Goal: Task Accomplishment & Management: Complete application form

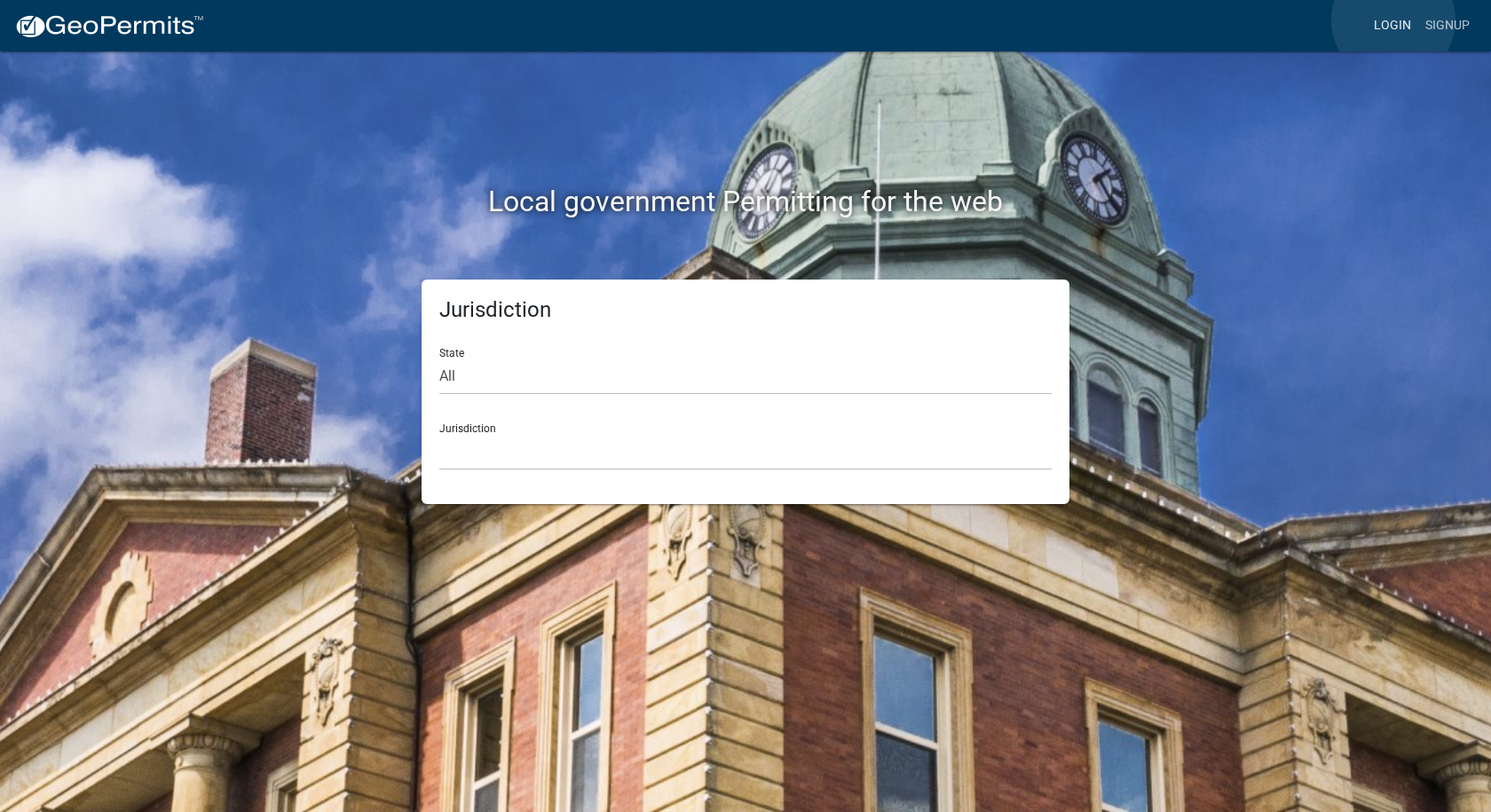
click at [1393, 20] on link "Login" at bounding box center [1392, 26] width 52 height 34
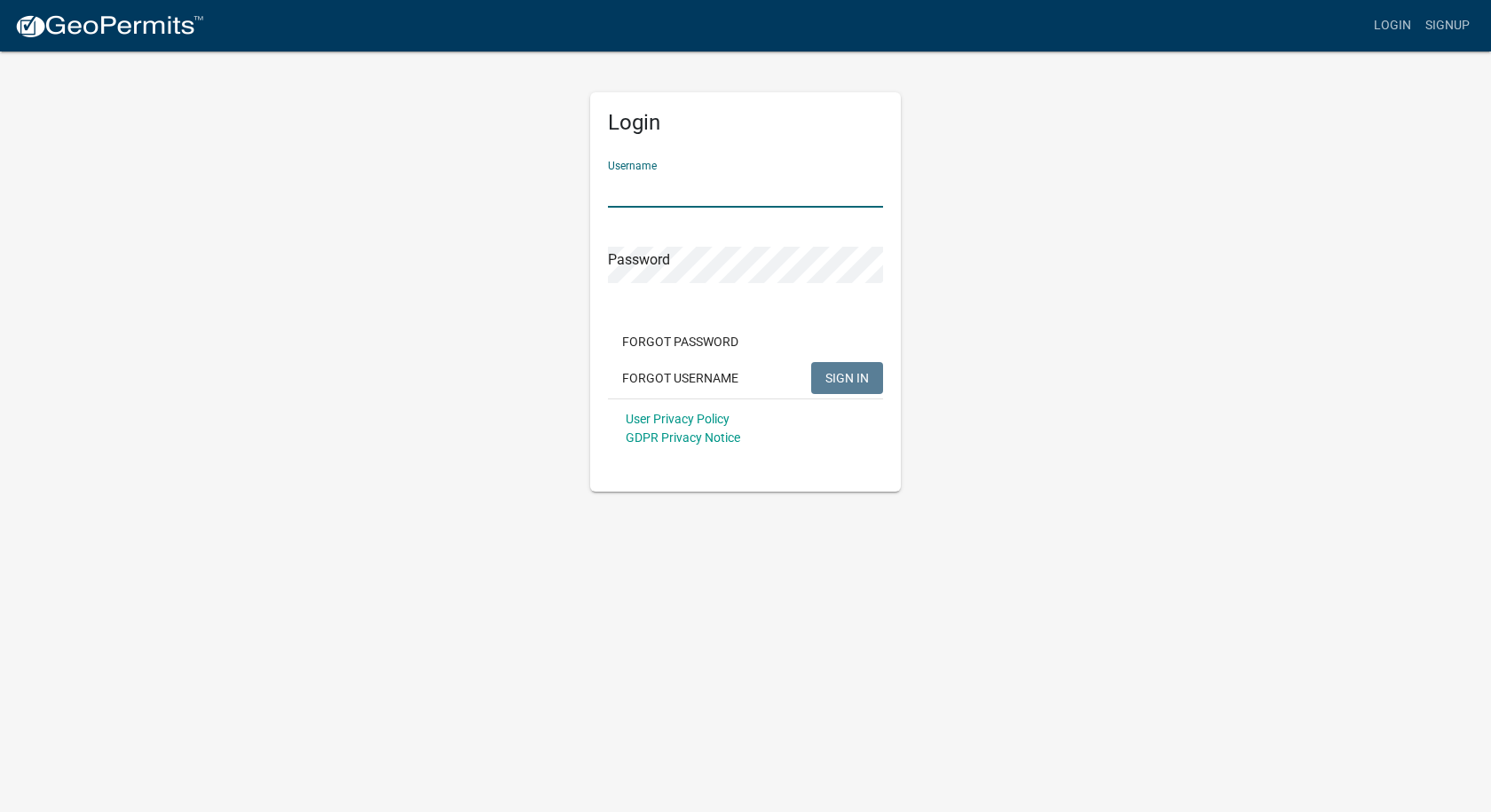
click at [734, 176] on input "Username" at bounding box center [745, 189] width 275 height 36
type input "[PERSON_NAME][EMAIL_ADDRESS][PERSON_NAME][DOMAIN_NAME]"
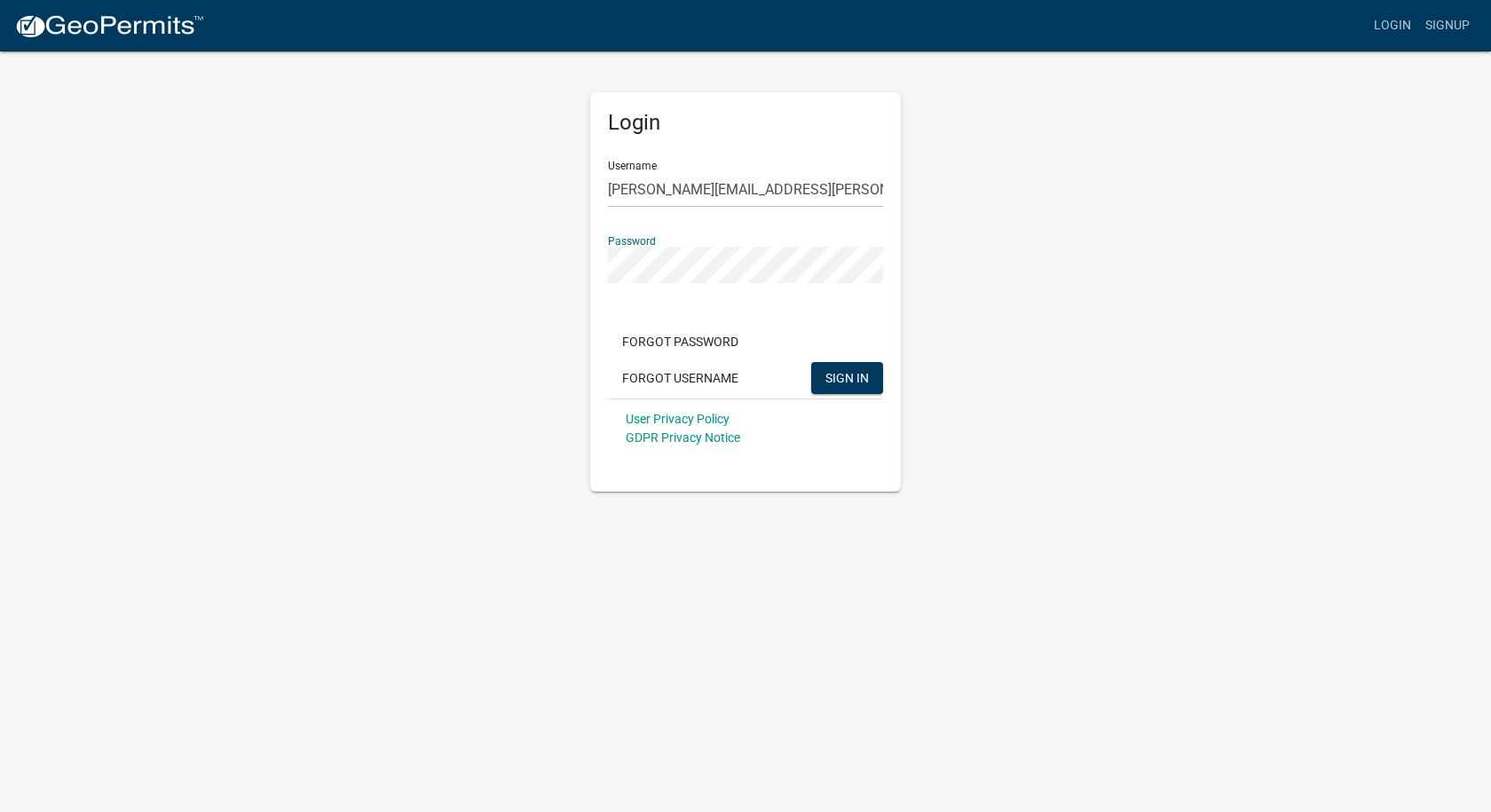
click at [812, 362] on button "SIGN IN" at bounding box center [848, 377] width 72 height 32
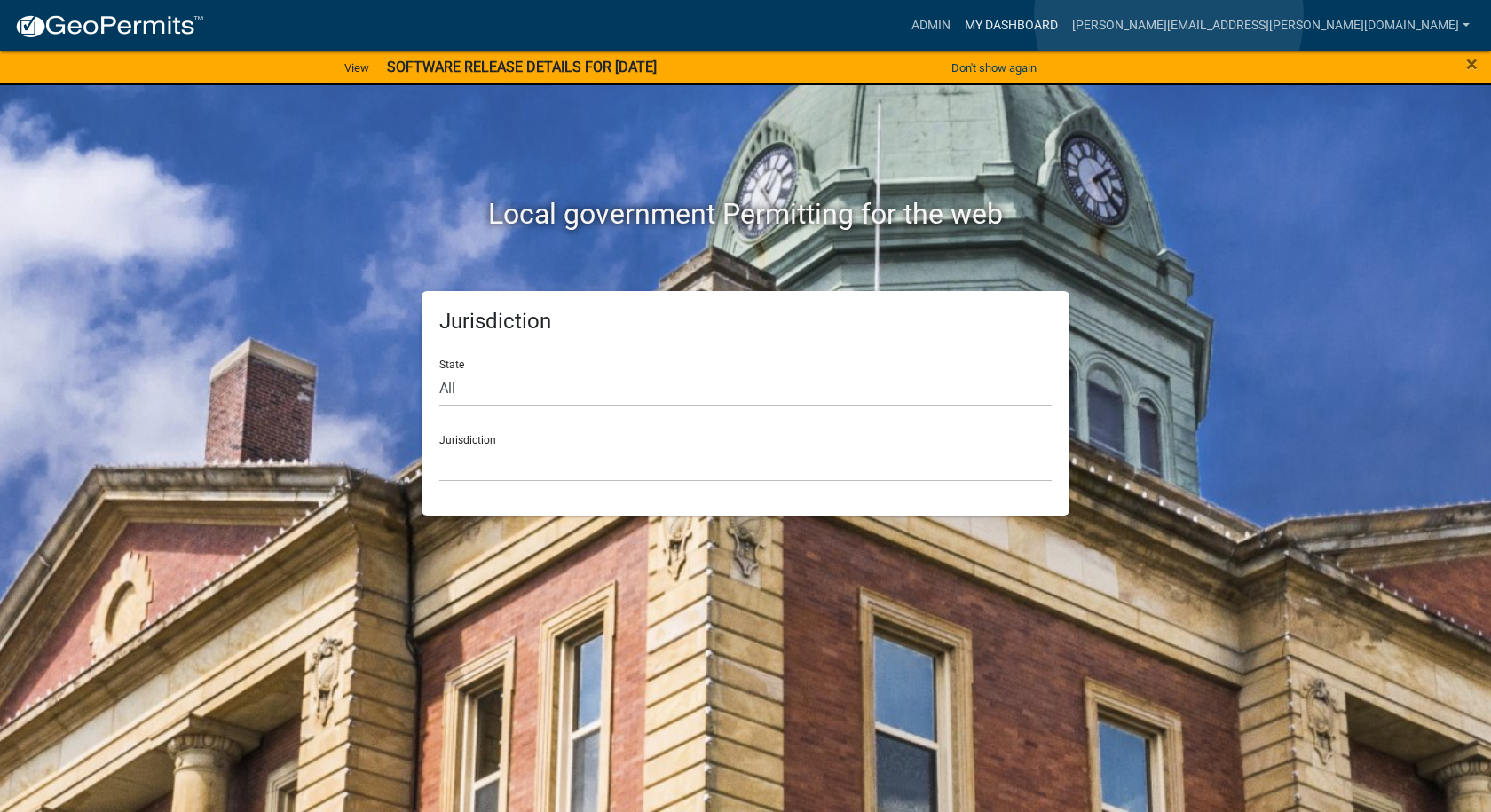
click at [1065, 16] on link "My Dashboard" at bounding box center [1011, 26] width 107 height 34
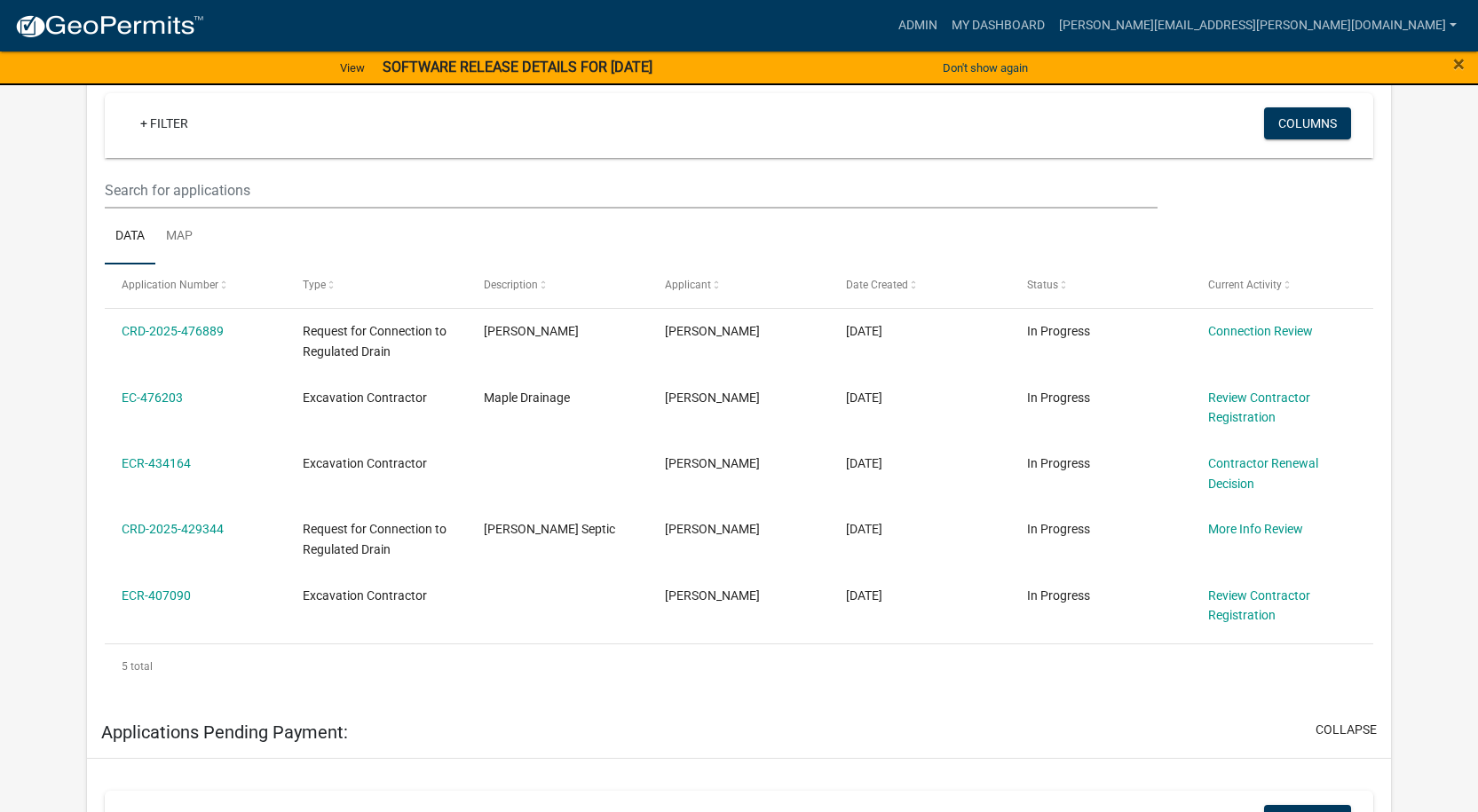
scroll to position [316, 0]
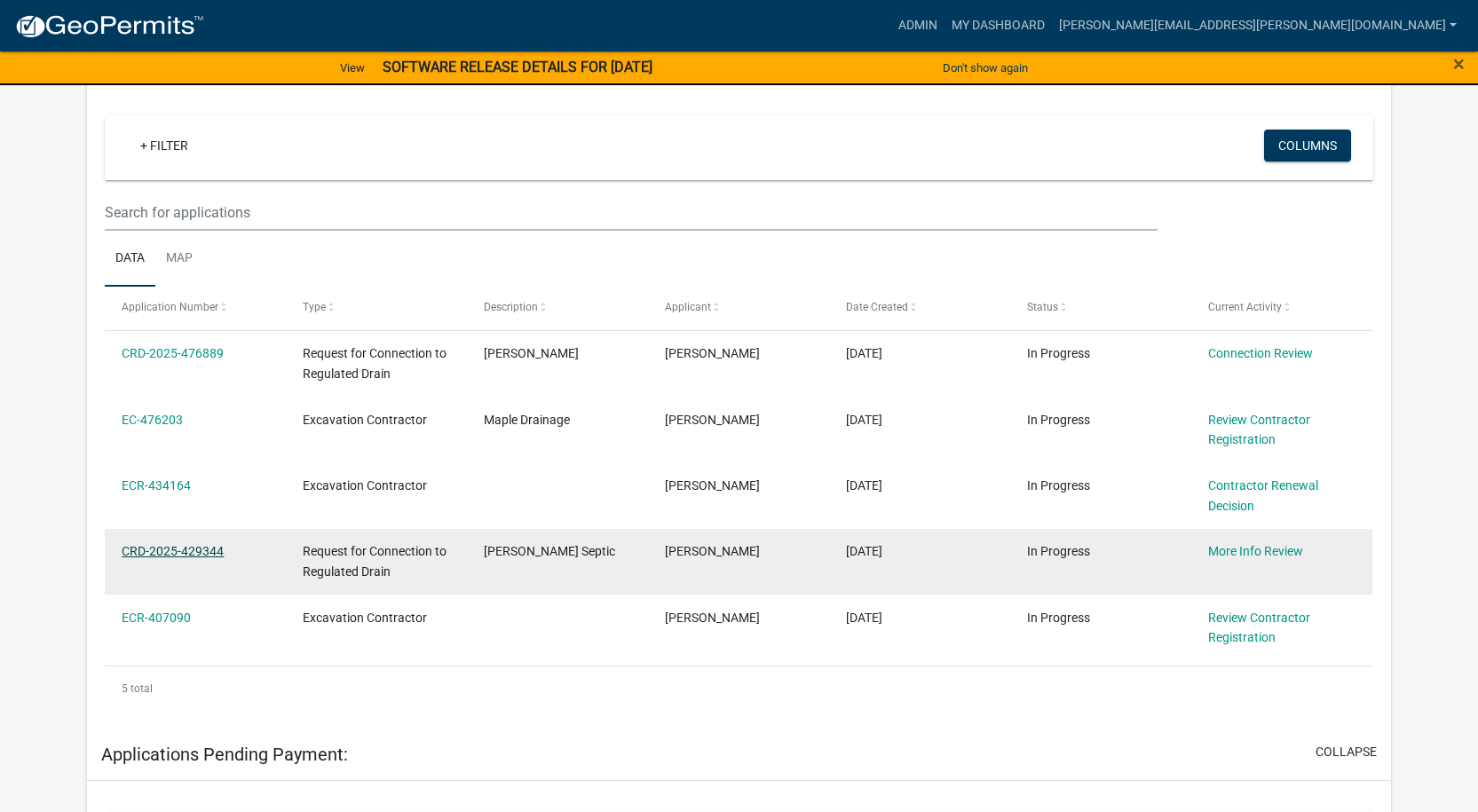
click at [179, 551] on link "CRD-2025-429344" at bounding box center [173, 550] width 102 height 14
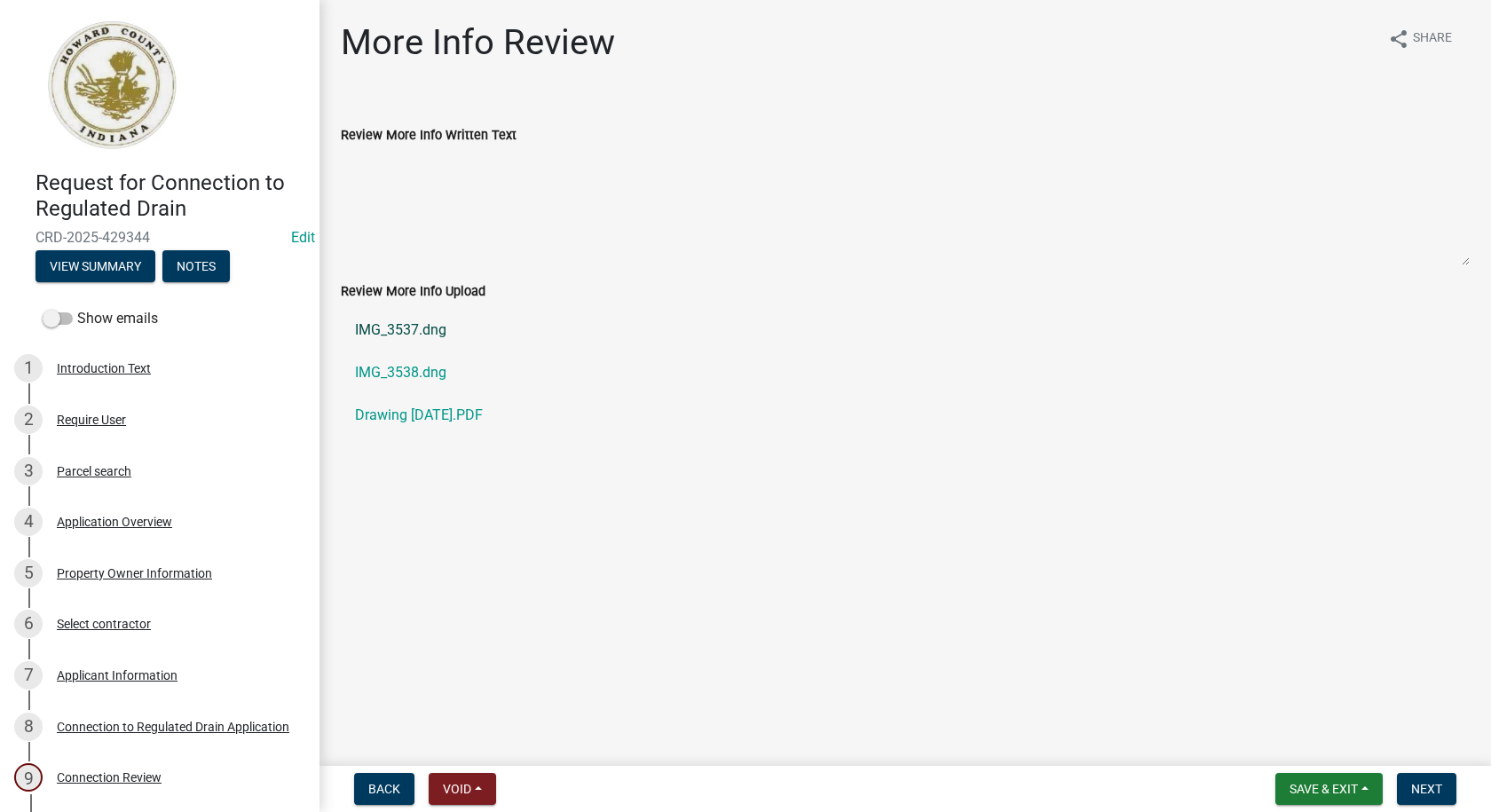
click at [389, 325] on link "IMG_3537.dng" at bounding box center [905, 330] width 1129 height 42
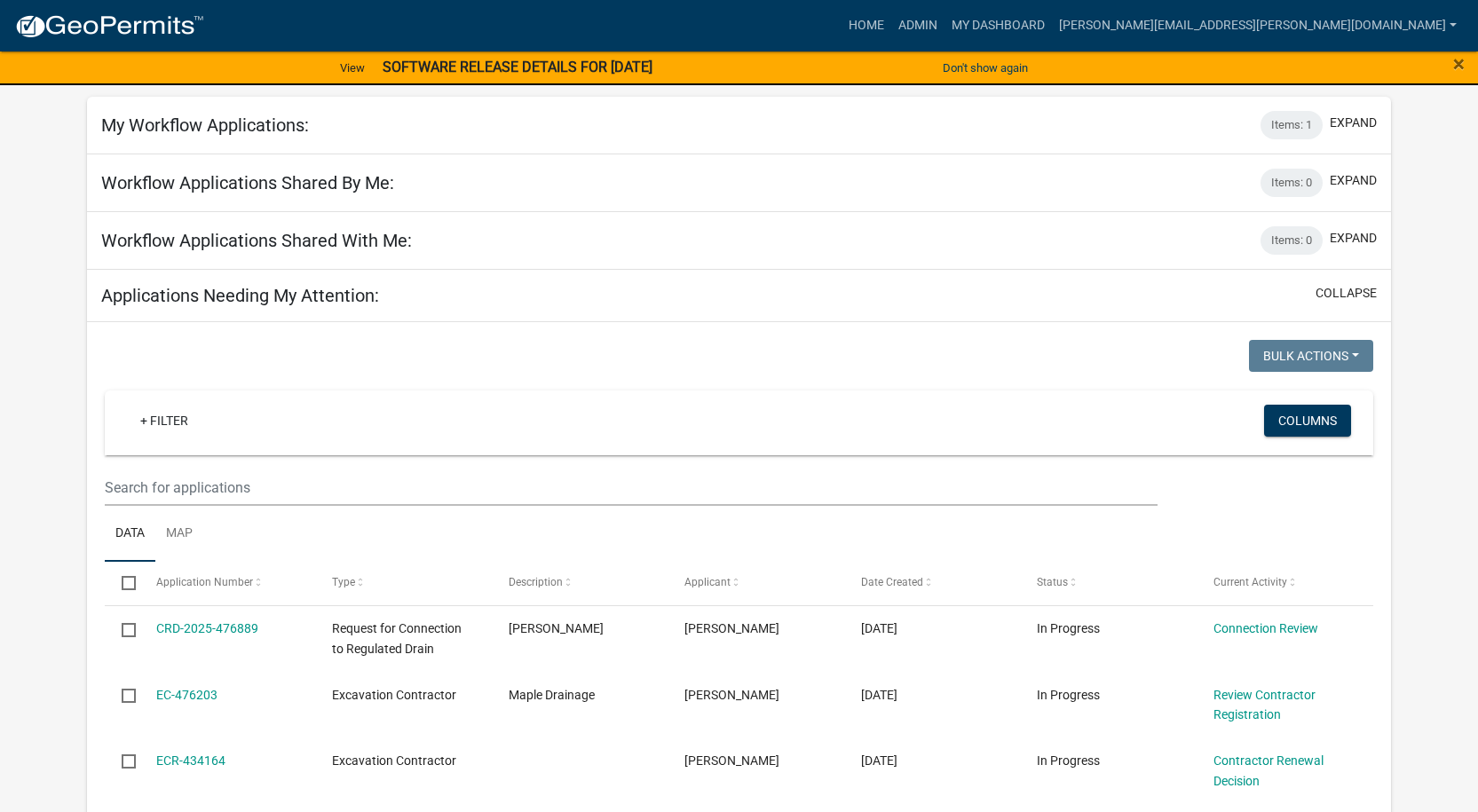
scroll to position [266, 0]
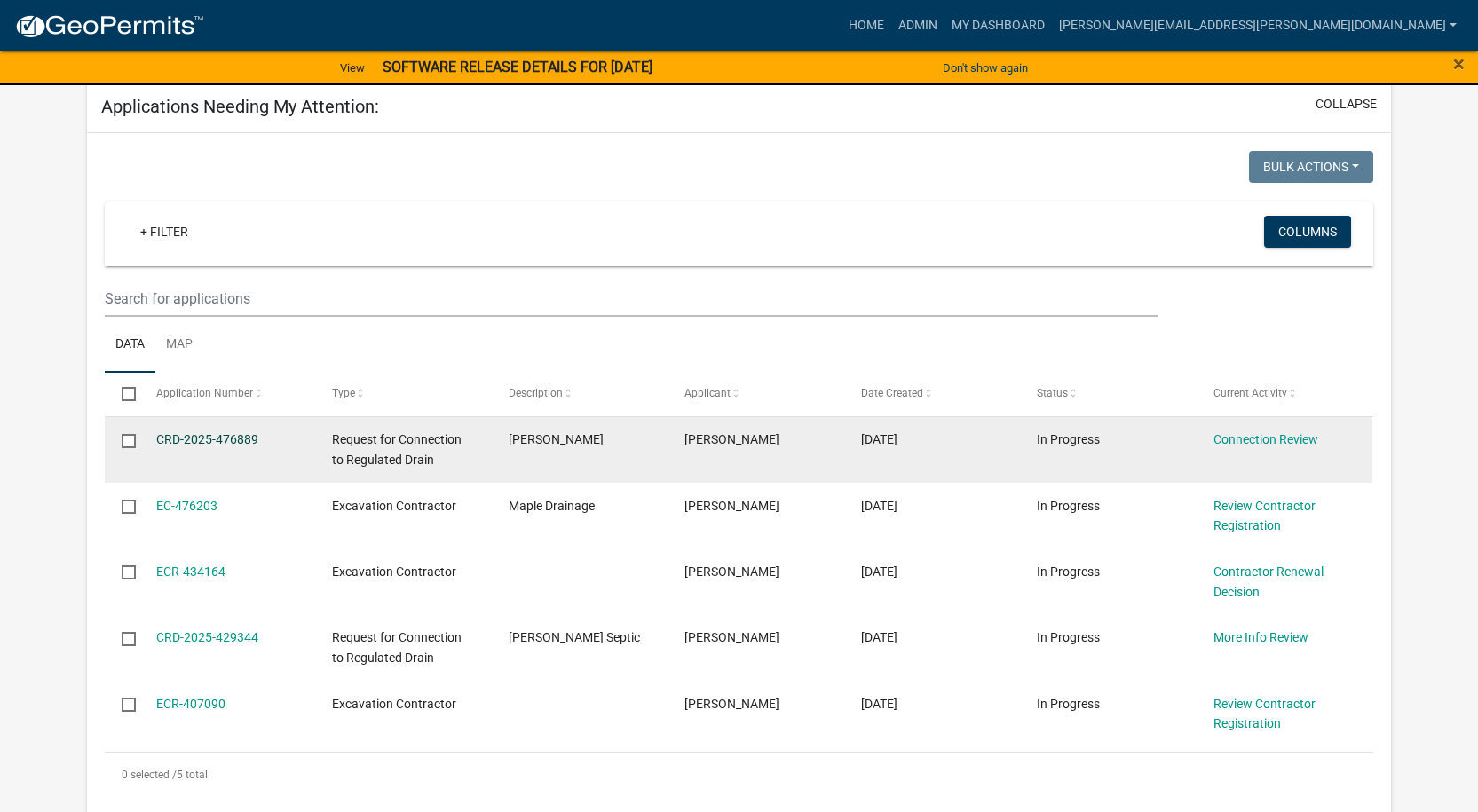
click at [170, 435] on link "CRD-2025-476889" at bounding box center [207, 438] width 102 height 14
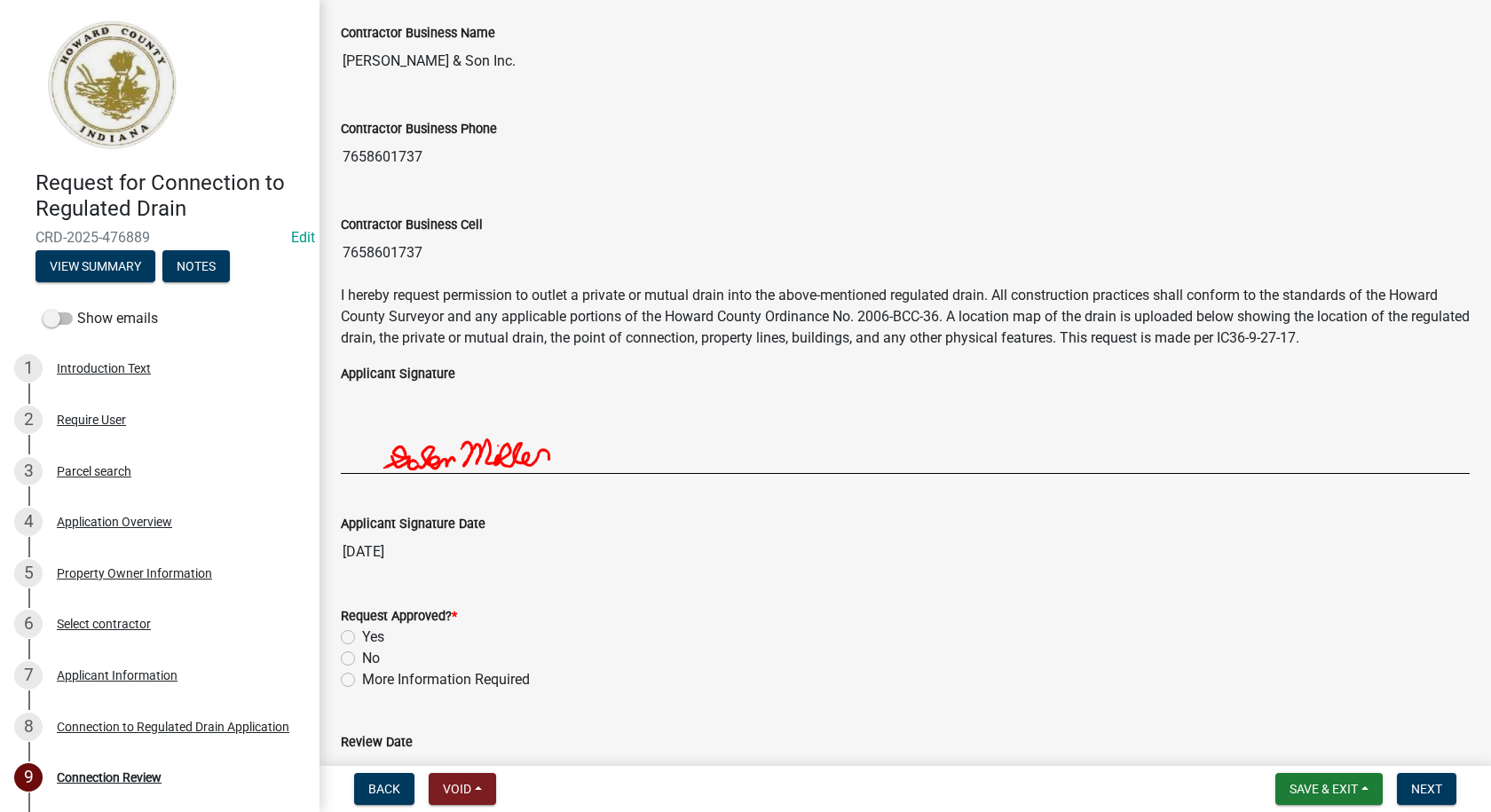
scroll to position [3015, 0]
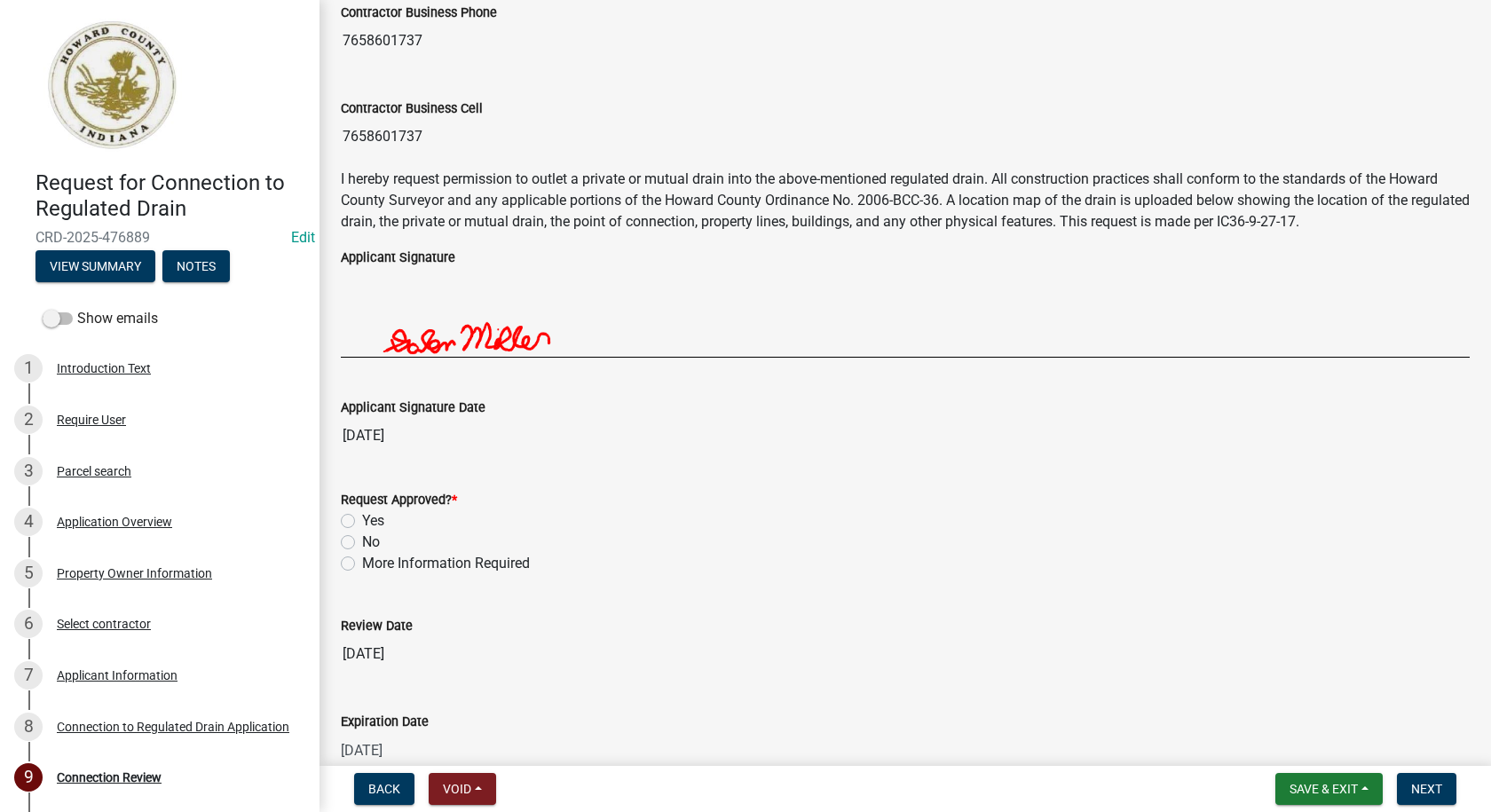
click at [362, 562] on label "More Information Required" at bounding box center [446, 563] width 168 height 21
click at [362, 562] on input "More Information Required" at bounding box center [367, 558] width 11 height 11
radio input "true"
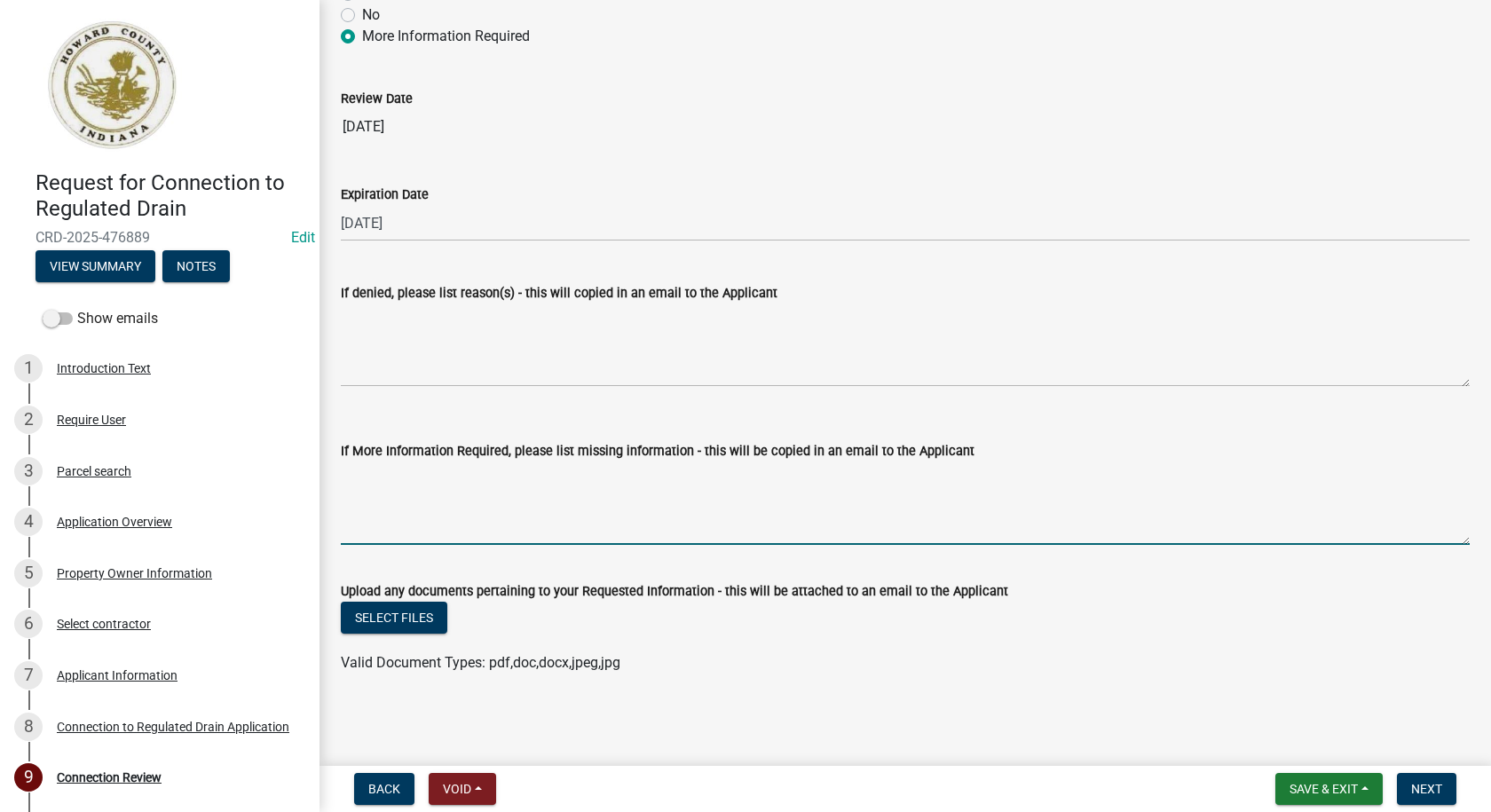
click at [525, 492] on textarea "If More Information Required, please list missing information - this will be co…" at bounding box center [905, 503] width 1129 height 83
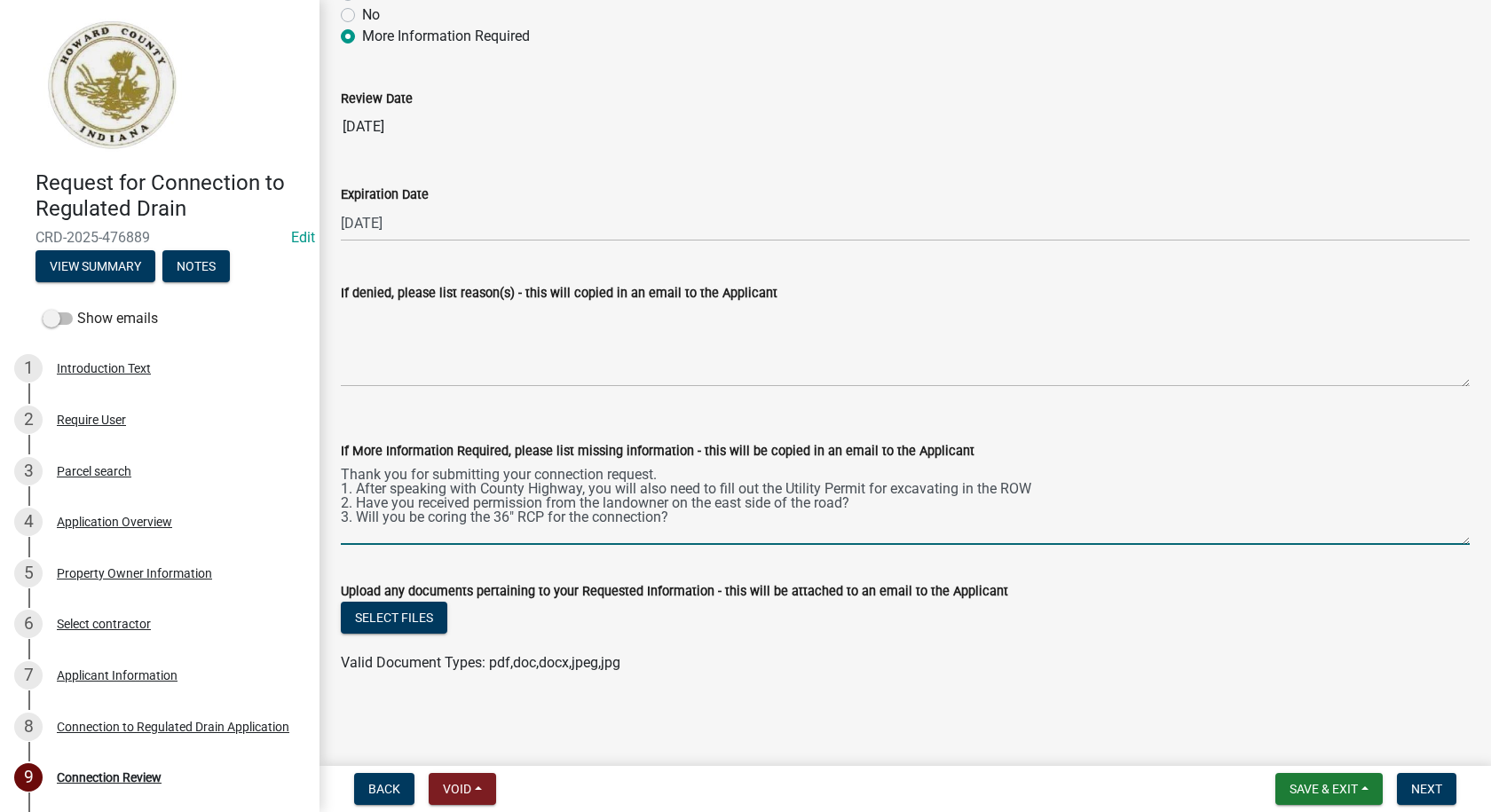
click at [666, 472] on textarea "Thank you for submitting your connection request. 1. After speaking with County…" at bounding box center [905, 503] width 1129 height 83
drag, startPoint x: 356, startPoint y: 498, endPoint x: 894, endPoint y: 506, distance: 538.1
click at [853, 500] on textarea "Thank you for submitting your connection request. Please respond to the followi…" at bounding box center [905, 503] width 1129 height 83
click at [592, 511] on textarea "Thank you for submitting your connection request. Please respond to the followi…" at bounding box center [905, 503] width 1129 height 83
click at [884, 632] on div "Select files" at bounding box center [905, 619] width 1129 height 36
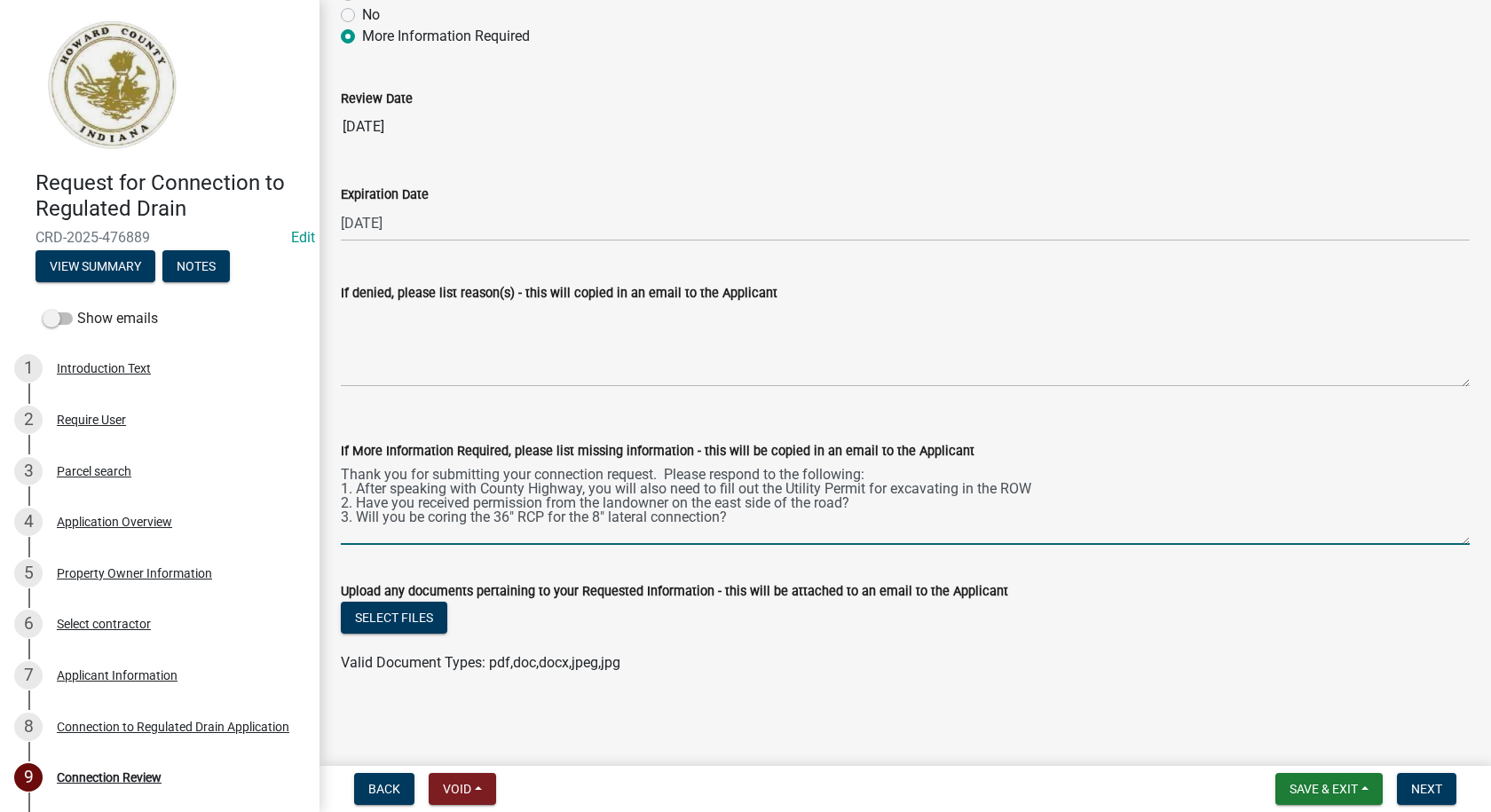
click at [746, 515] on textarea "Thank you for submitting your connection request. Please respond to the followi…" at bounding box center [905, 503] width 1129 height 83
type textarea "Thank you for submitting your connection request. Please respond to the followi…"
click at [1432, 783] on span "Next" at bounding box center [1426, 788] width 31 height 14
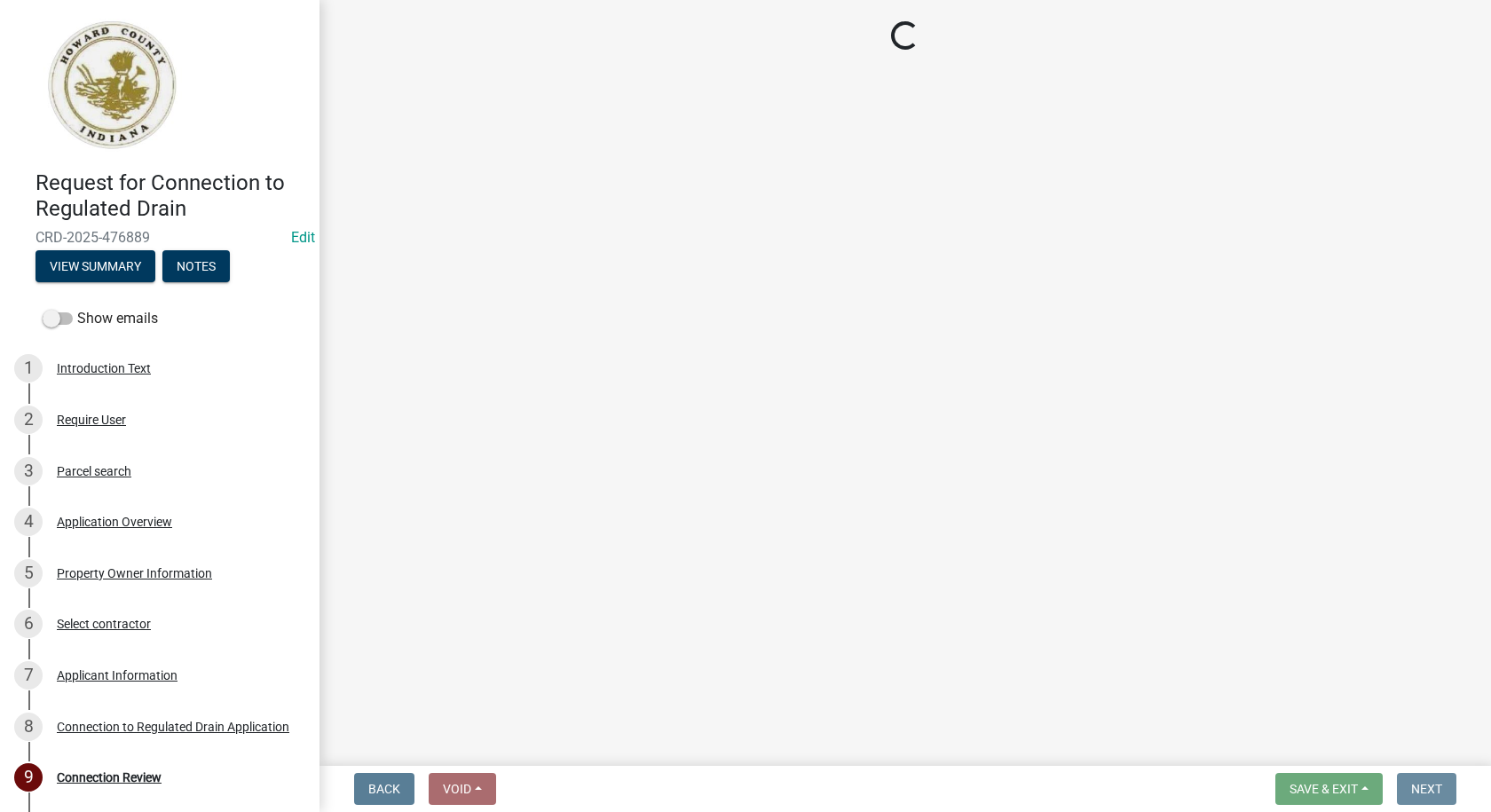
scroll to position [0, 0]
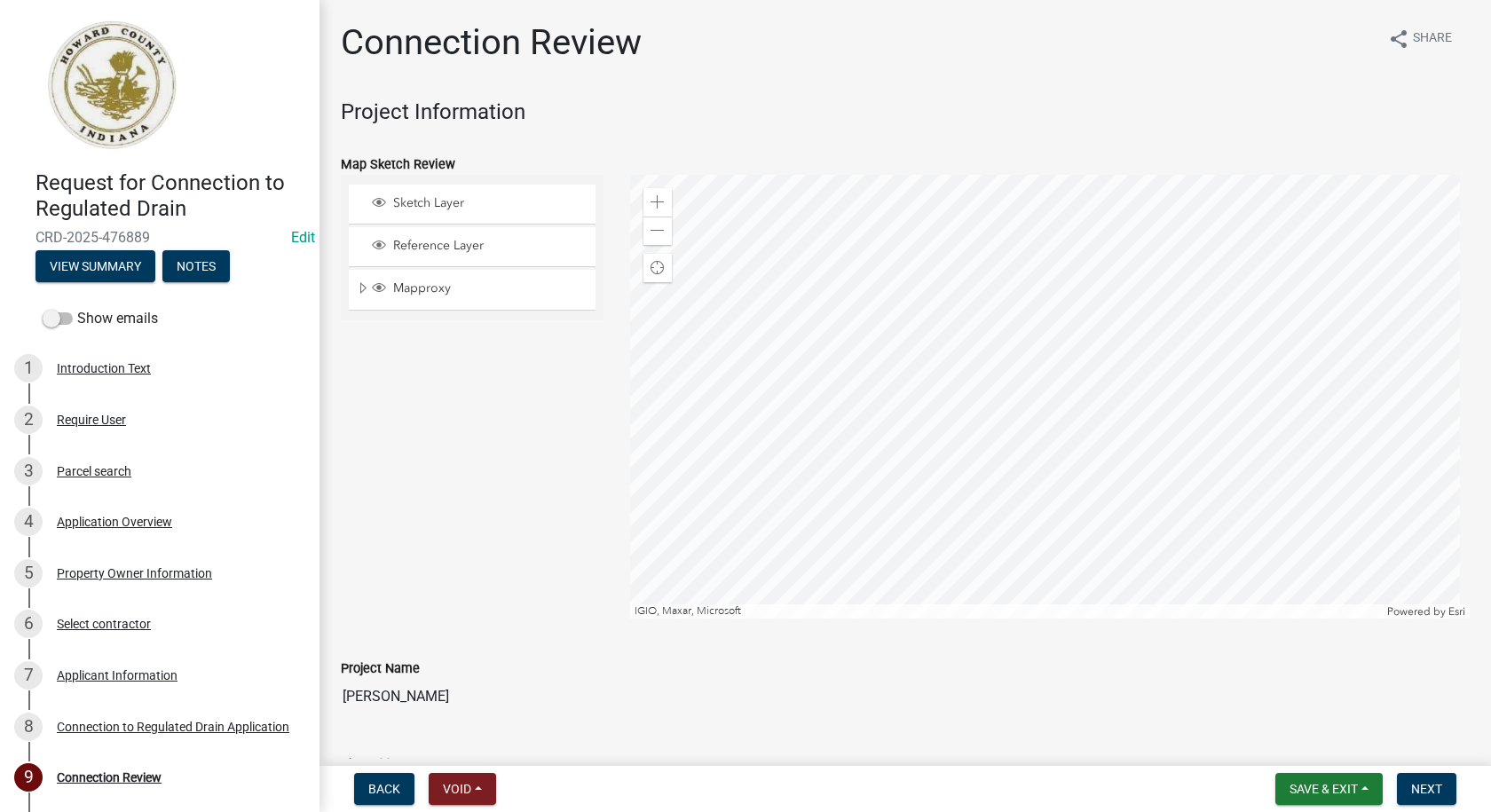
click at [978, 791] on div "Back Void Withdraw Lock Expire Void Save & Exit Save Save & Exit Next" at bounding box center [905, 788] width 1143 height 32
click at [1365, 786] on button "Save & Exit" at bounding box center [1329, 788] width 107 height 32
click at [1305, 743] on button "Save & Exit" at bounding box center [1312, 743] width 142 height 42
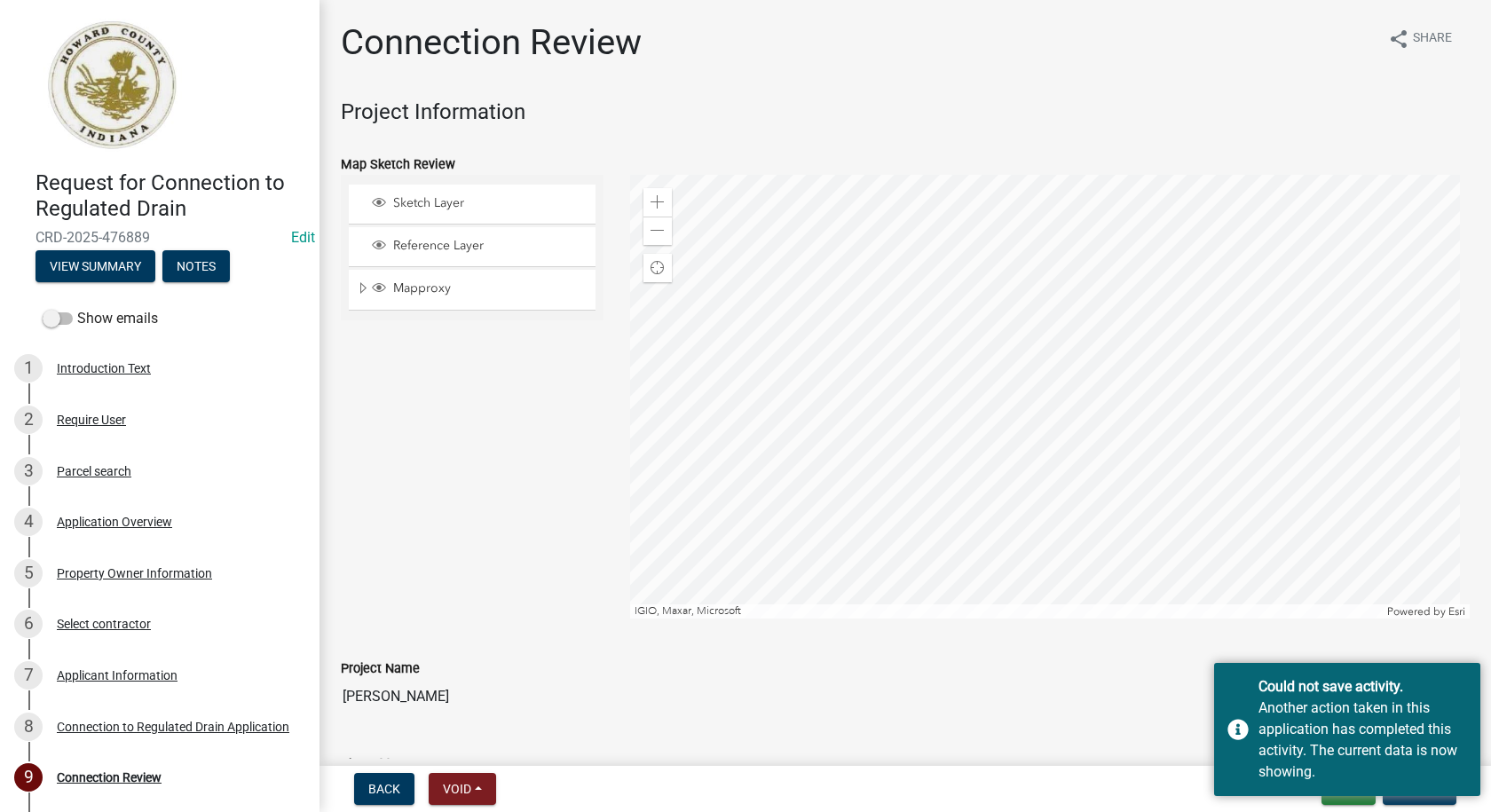
click at [1079, 778] on div "Back Void Withdraw Lock Expire Void Exit Update" at bounding box center [905, 788] width 1143 height 32
click at [1088, 763] on div "Request for Connection to Regulated Drain CRD-2025-476889 Edit View Summary Not…" at bounding box center [745, 406] width 1491 height 812
click at [1238, 725] on div "Could not save activity. Another action taken in this application has completed…" at bounding box center [1347, 729] width 266 height 133
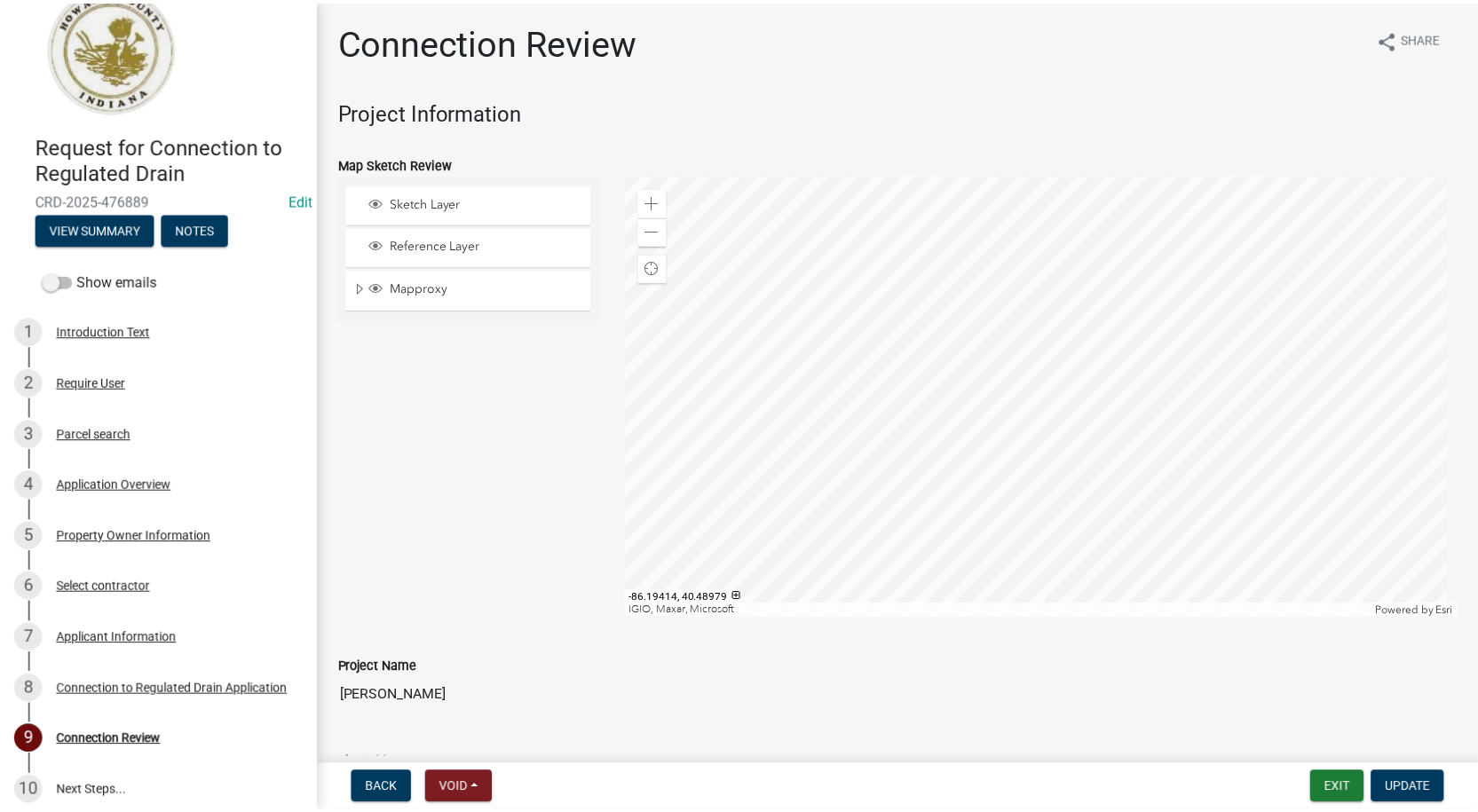
scroll to position [50, 0]
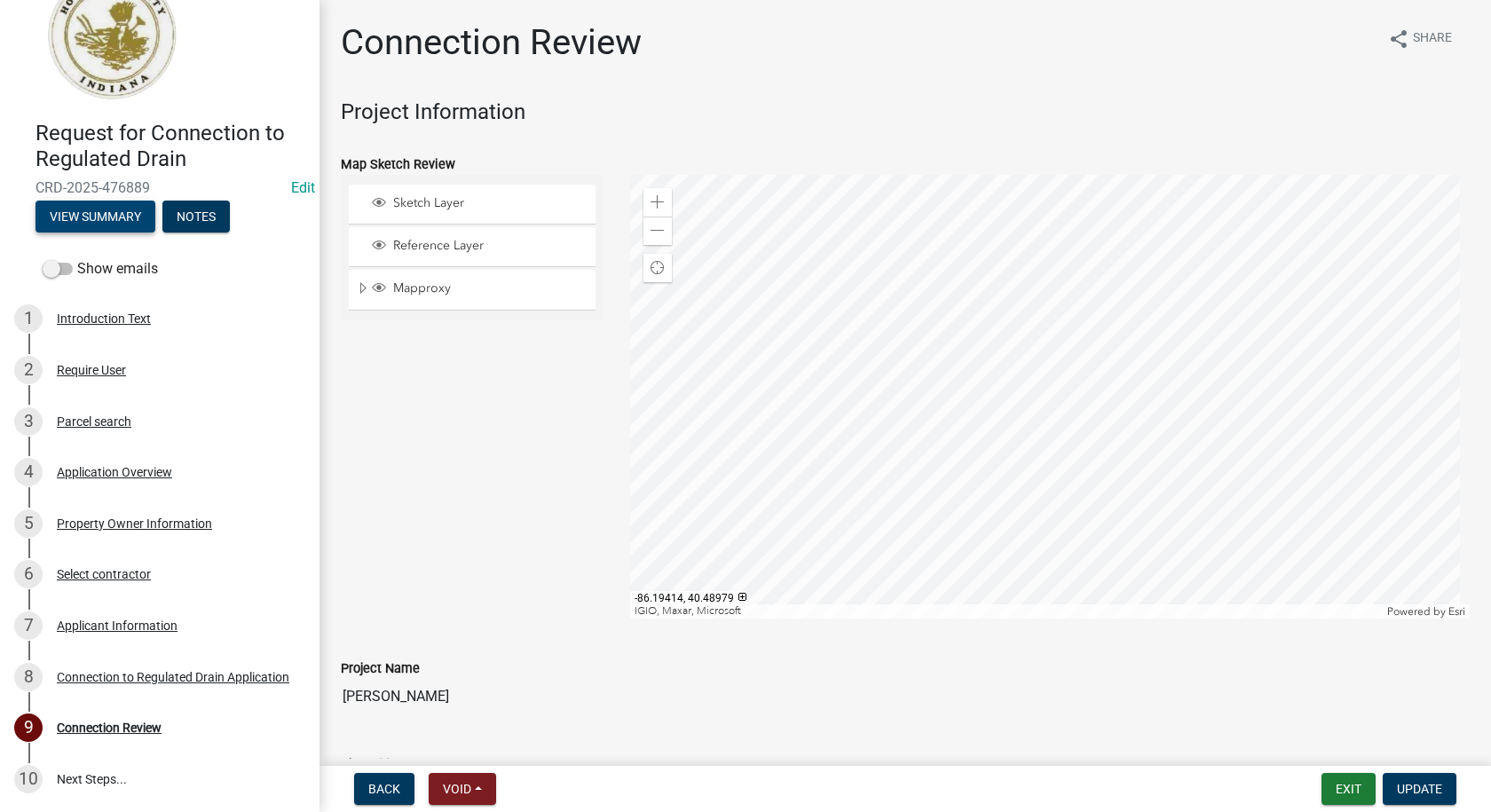
click at [86, 217] on button "View Summary" at bounding box center [95, 216] width 120 height 32
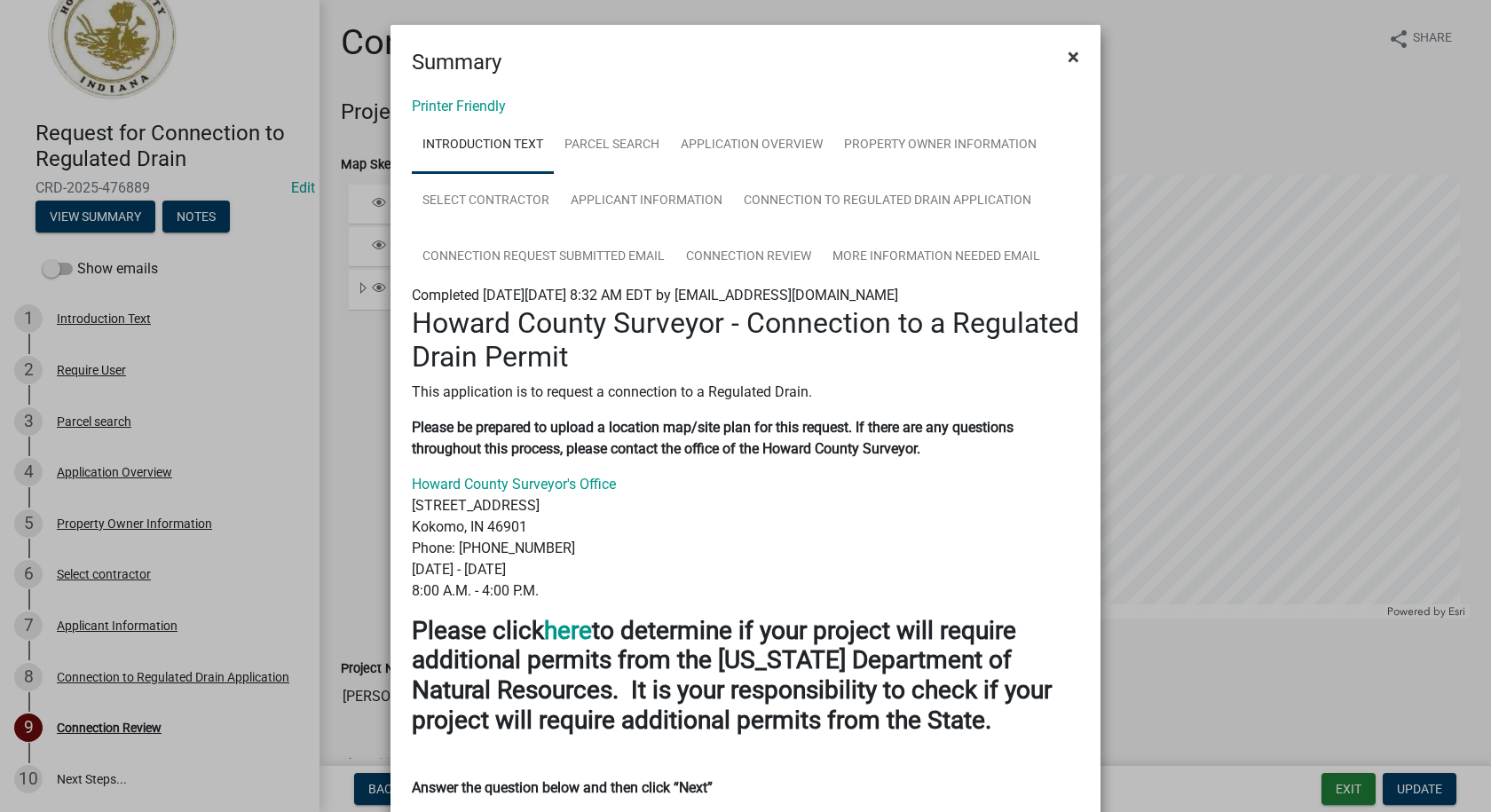
click at [1072, 48] on span "×" at bounding box center [1073, 56] width 11 height 25
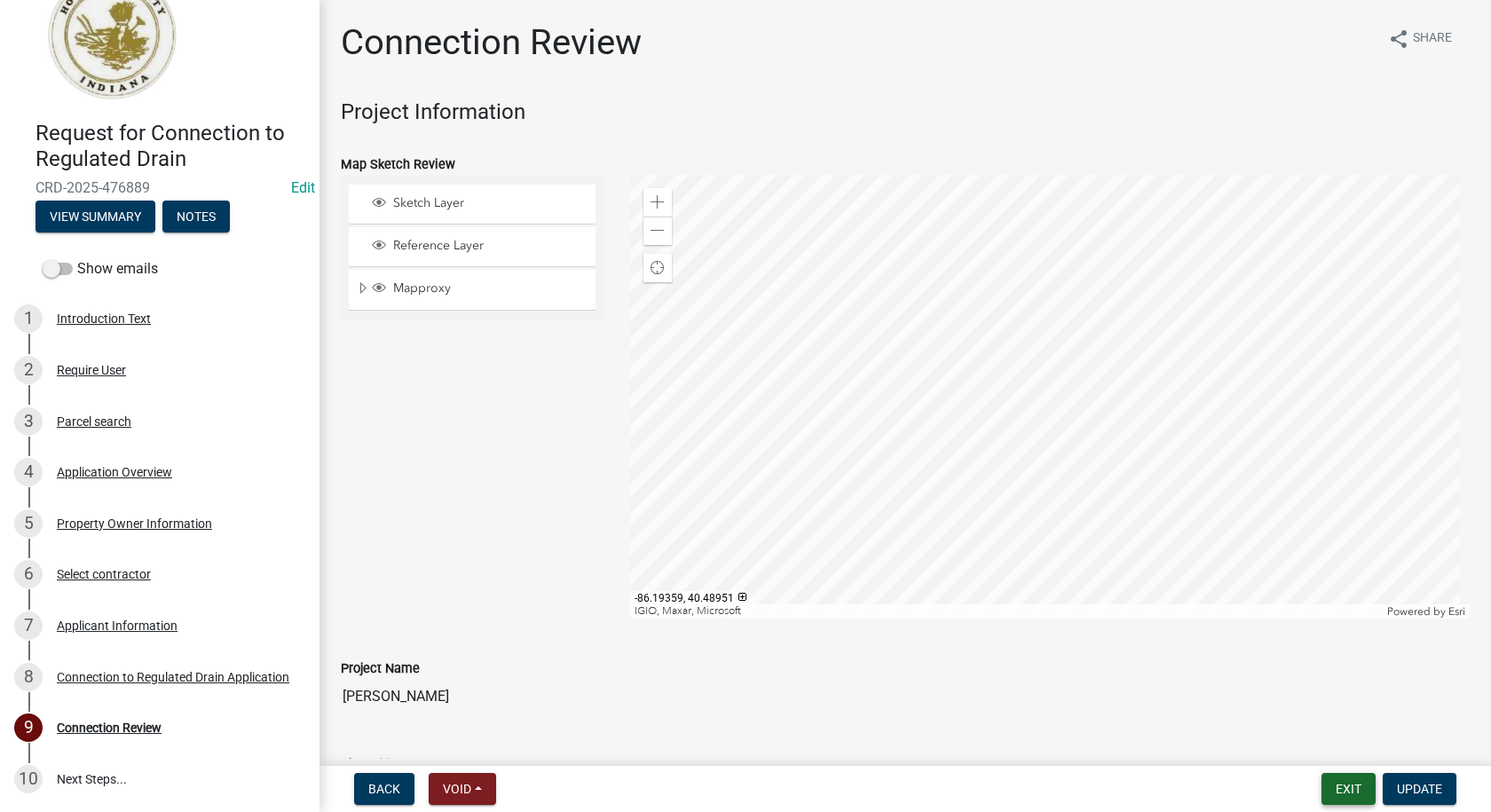
click at [1349, 794] on button "Exit" at bounding box center [1348, 788] width 54 height 32
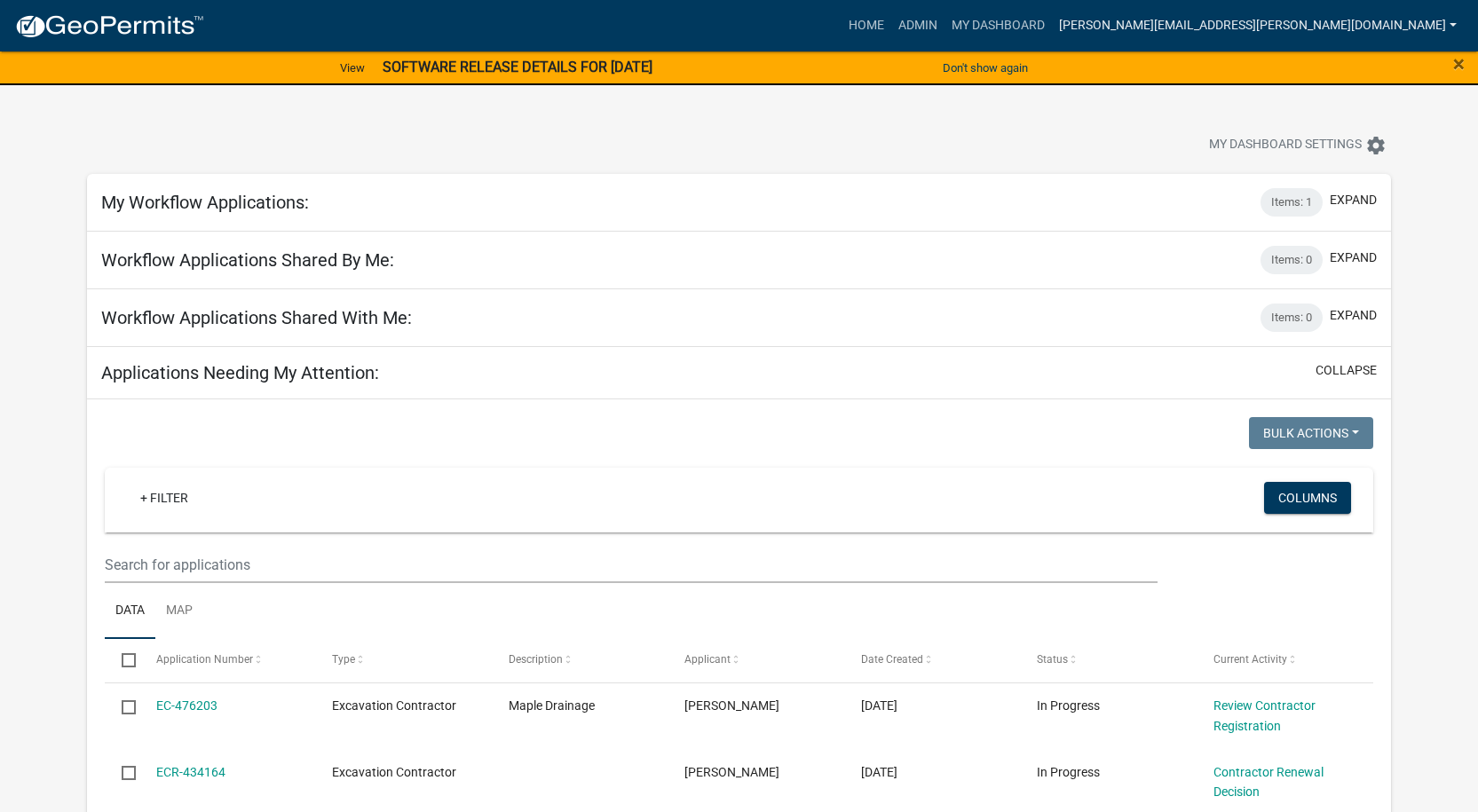
click at [1457, 18] on link "[PERSON_NAME][EMAIL_ADDRESS][PERSON_NAME][DOMAIN_NAME]" at bounding box center [1257, 26] width 412 height 34
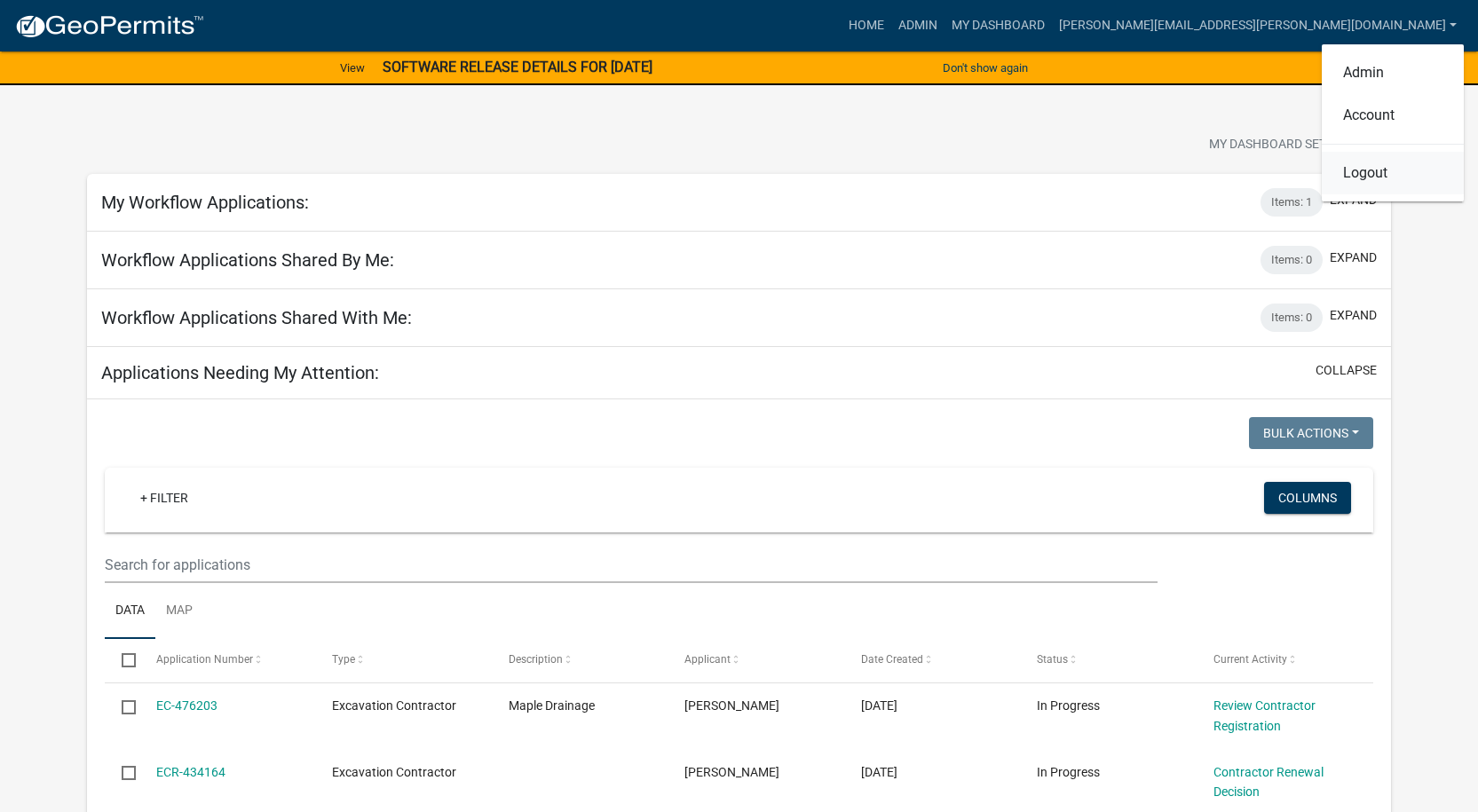
click at [1380, 173] on link "Logout" at bounding box center [1392, 173] width 142 height 42
